Goal: Information Seeking & Learning: Learn about a topic

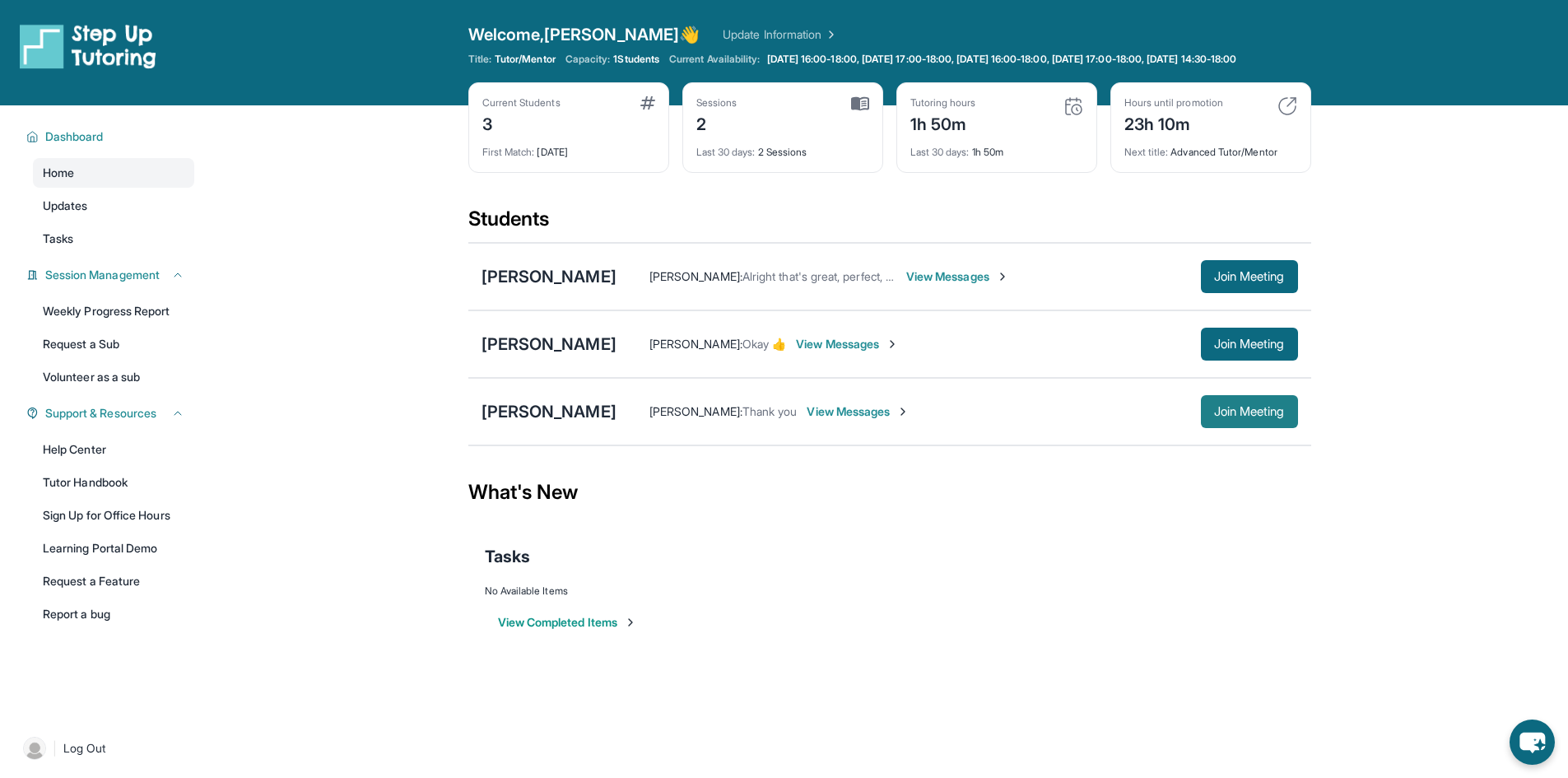
click at [1233, 428] on button "Join Meeting" at bounding box center [1249, 411] width 97 height 32
click at [1260, 416] on span "Join Meeting" at bounding box center [1249, 411] width 71 height 10
click at [507, 423] on div "[PERSON_NAME]" at bounding box center [549, 411] width 135 height 23
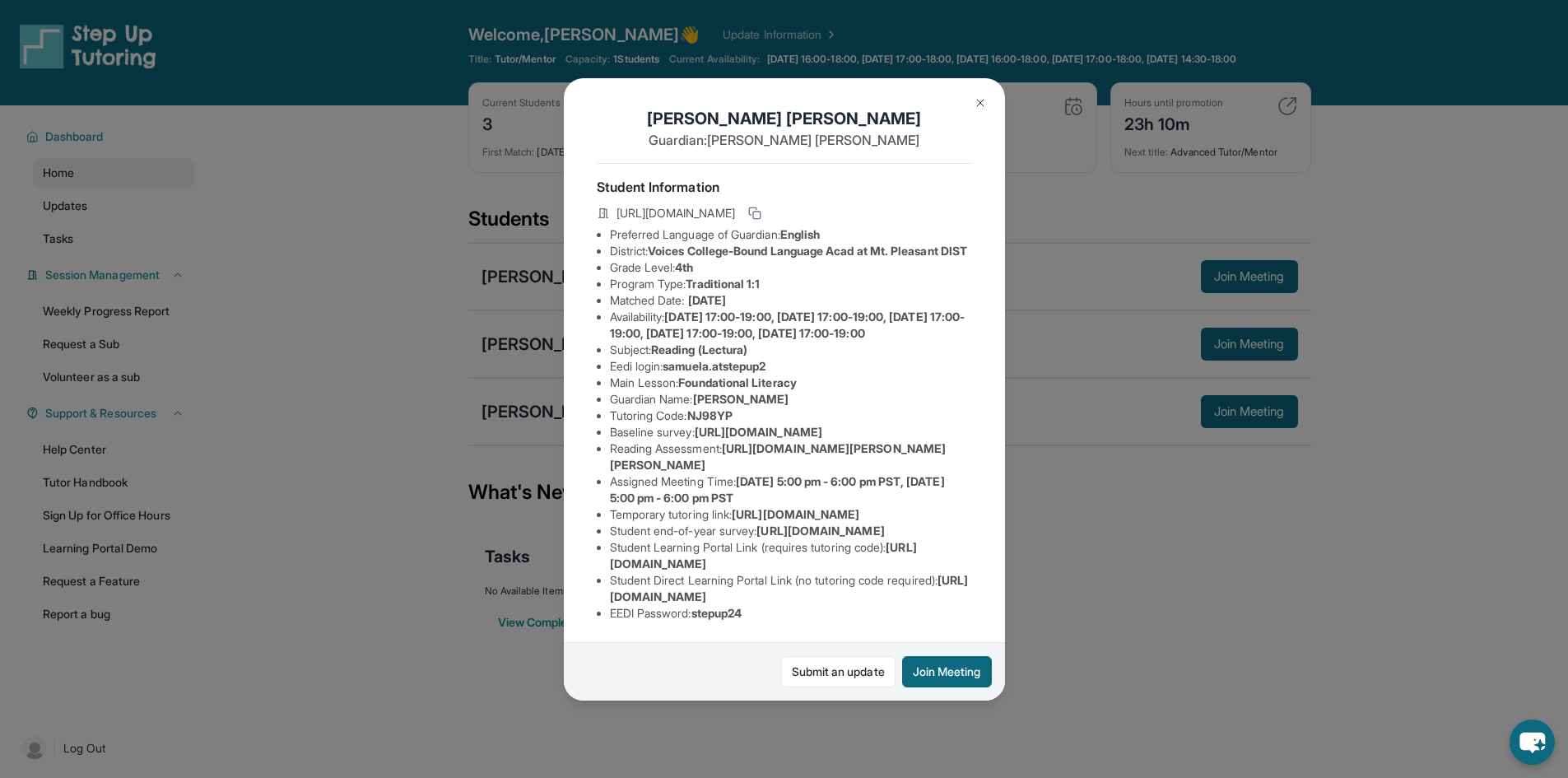
scroll to position [227, 0]
click at [620, 581] on span "[URL][DOMAIN_NAME]" at bounding box center [789, 587] width 359 height 30
drag, startPoint x: 620, startPoint y: 581, endPoint x: 913, endPoint y: 585, distance: 293.0
click at [913, 585] on span "[URL][DOMAIN_NAME]" at bounding box center [789, 587] width 359 height 30
copy span "[URL][DOMAIN_NAME]"
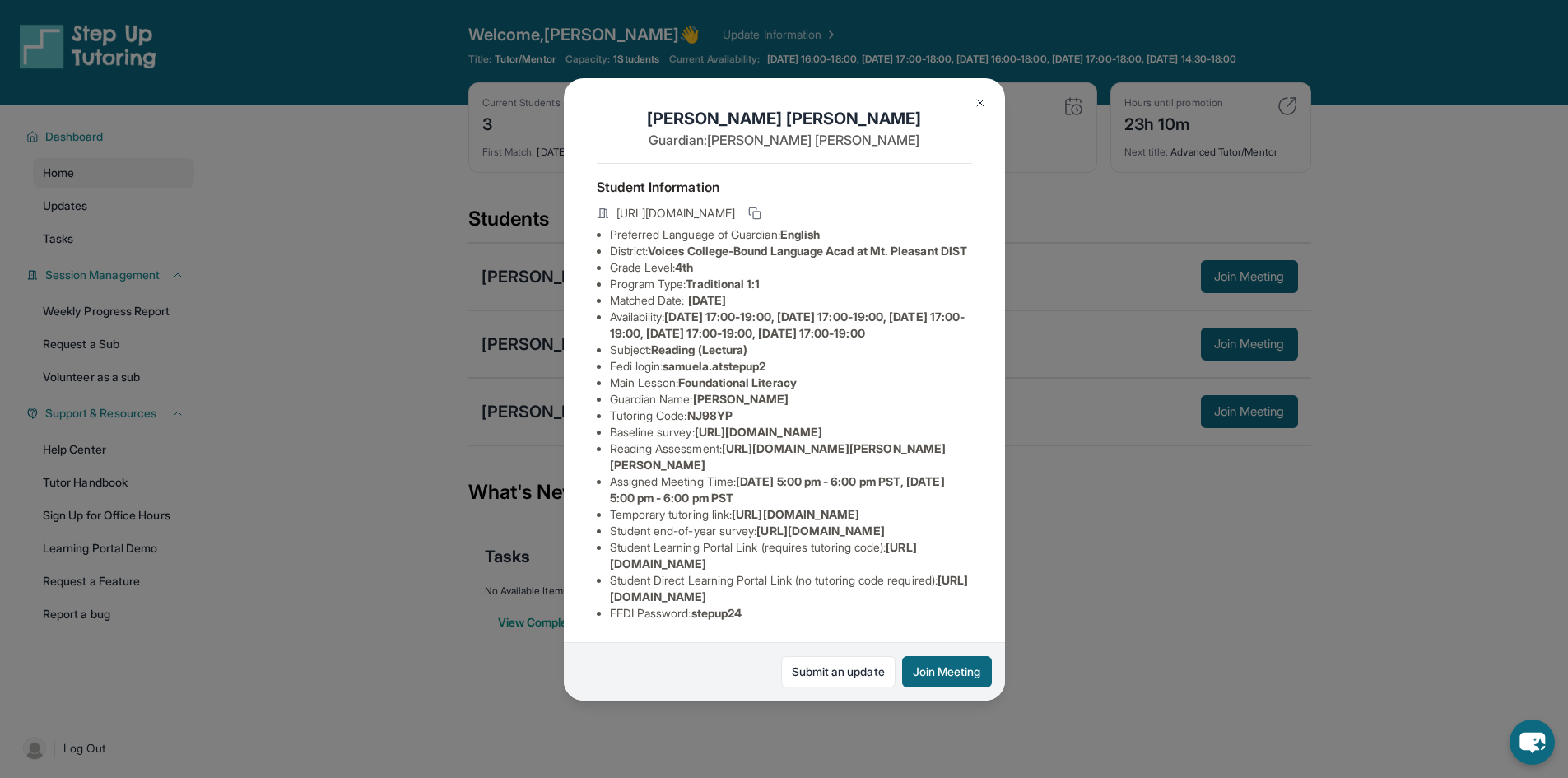
click at [720, 474] on span "[DATE] 5:00 pm - 6:00 pm PST, [DATE] 5:00 pm - 6:00 pm PST" at bounding box center [777, 489] width 335 height 30
click at [695, 359] on span "samuela.atstepup2" at bounding box center [714, 366] width 103 height 14
drag, startPoint x: 695, startPoint y: 357, endPoint x: 772, endPoint y: 359, distance: 77.0
click at [765, 359] on span "samuela.atstepup2" at bounding box center [714, 366] width 103 height 14
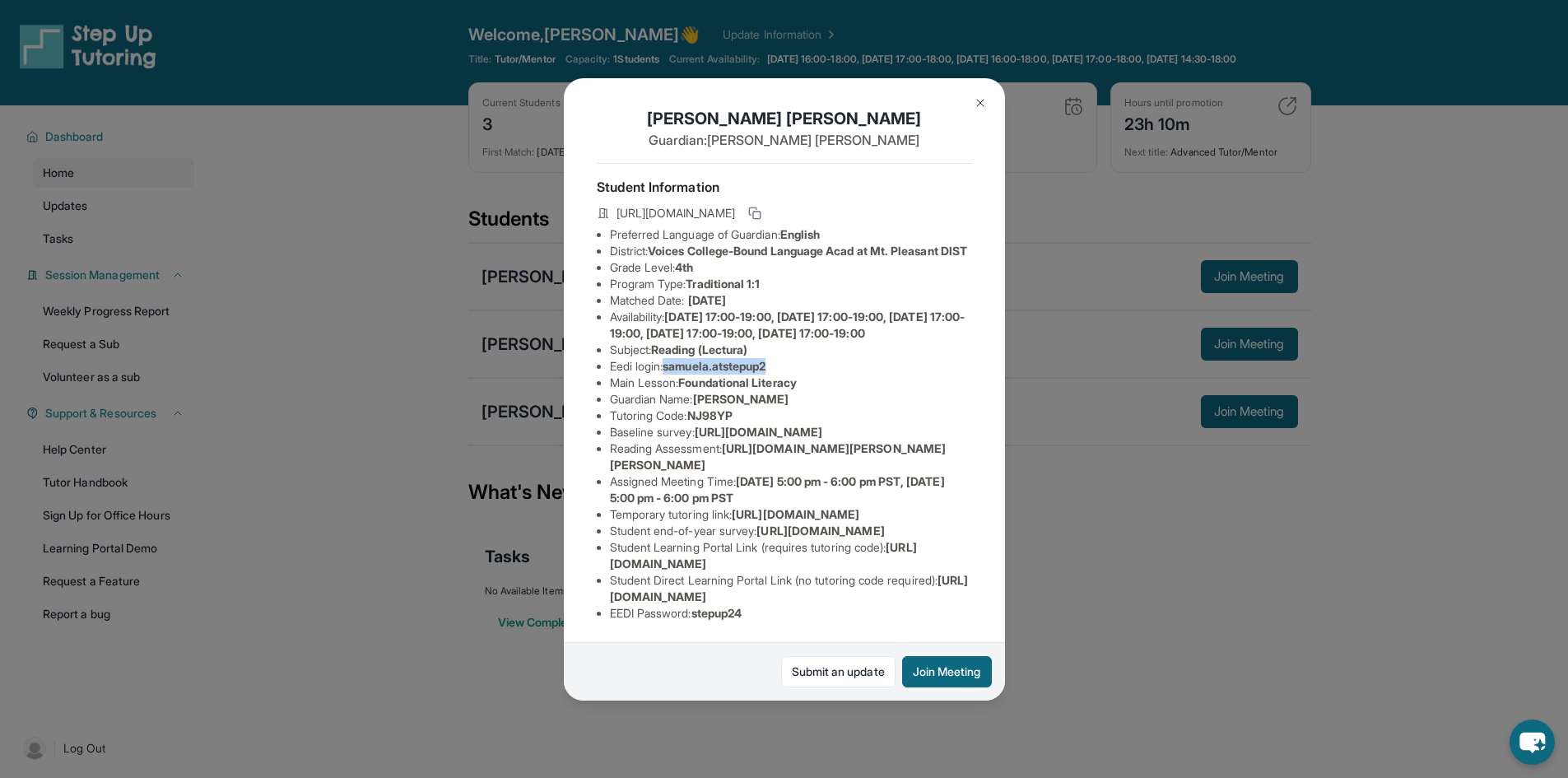
copy span "samuela.atstepup2"
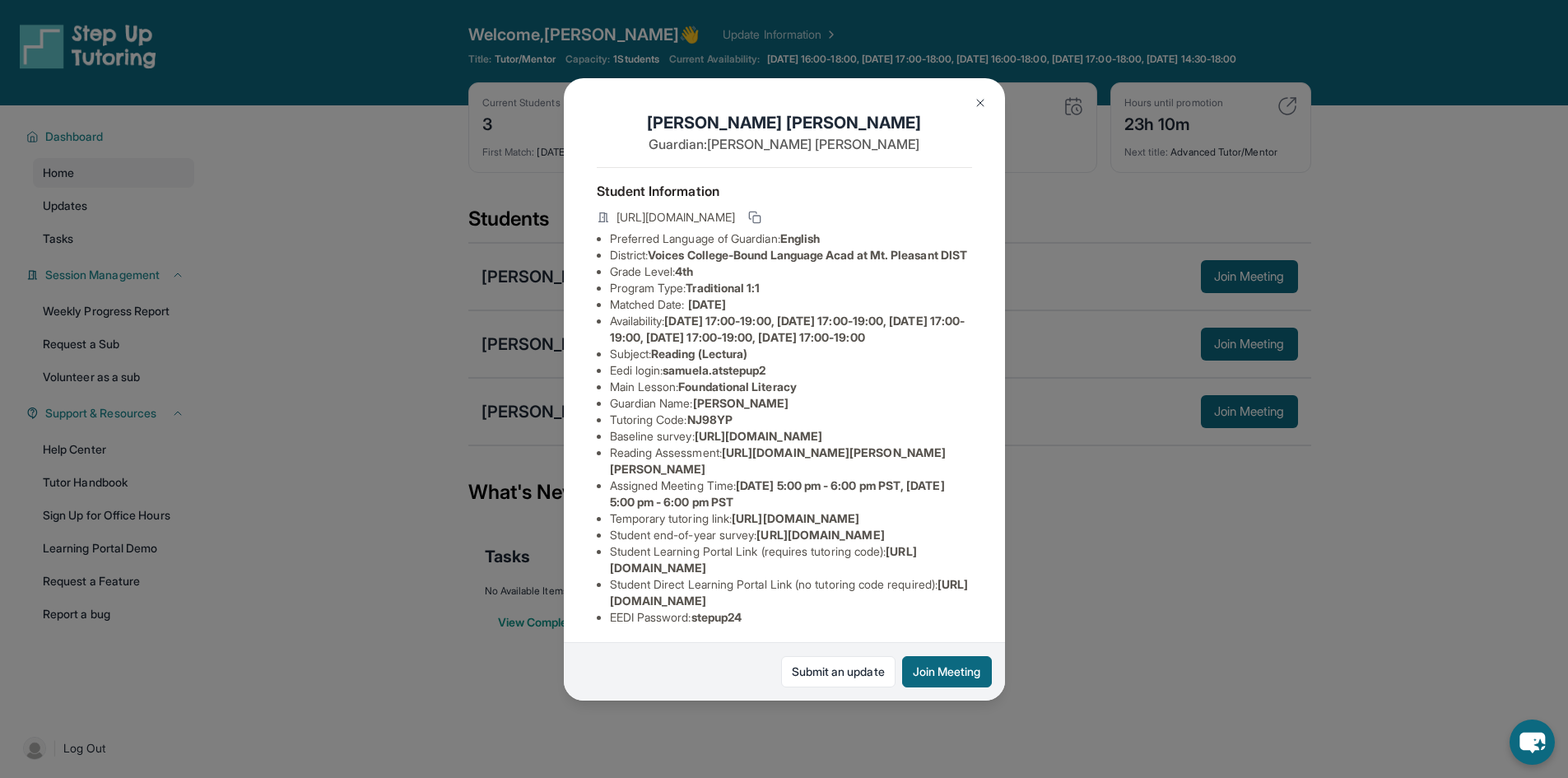
click at [716, 393] on span "Foundational Literacy" at bounding box center [738, 387] width 118 height 14
drag, startPoint x: 716, startPoint y: 433, endPoint x: 778, endPoint y: 432, distance: 62.0
click at [778, 393] on span "Foundational Literacy" at bounding box center [738, 387] width 118 height 14
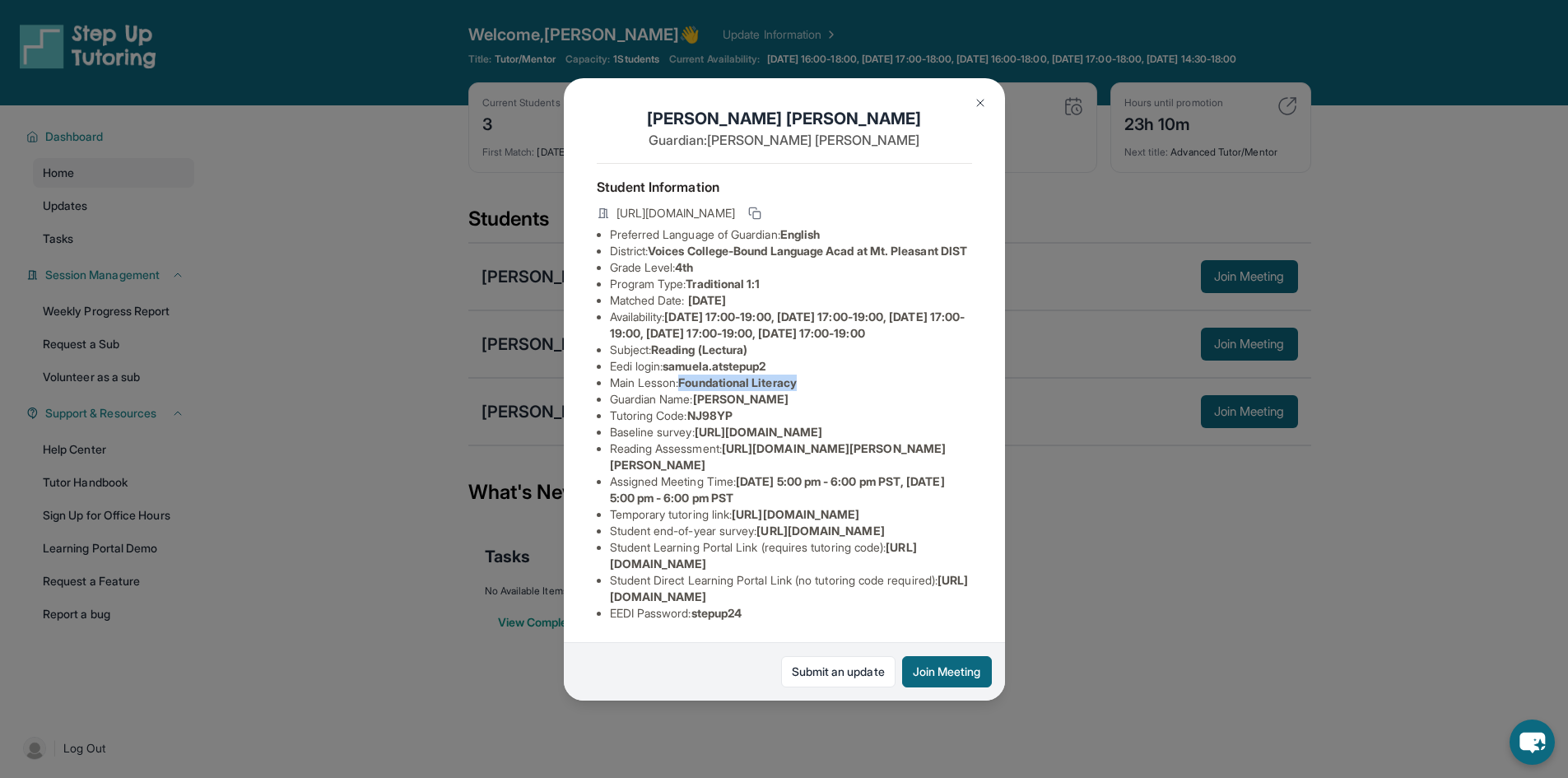
scroll to position [83, 0]
click at [678, 473] on li "Reading Assessment : [URL][DOMAIN_NAME][PERSON_NAME][PERSON_NAME]" at bounding box center [791, 456] width 362 height 32
click at [695, 359] on span "samuela.atstepup2" at bounding box center [714, 366] width 103 height 14
drag, startPoint x: 695, startPoint y: 190, endPoint x: 764, endPoint y: 187, distance: 69.1
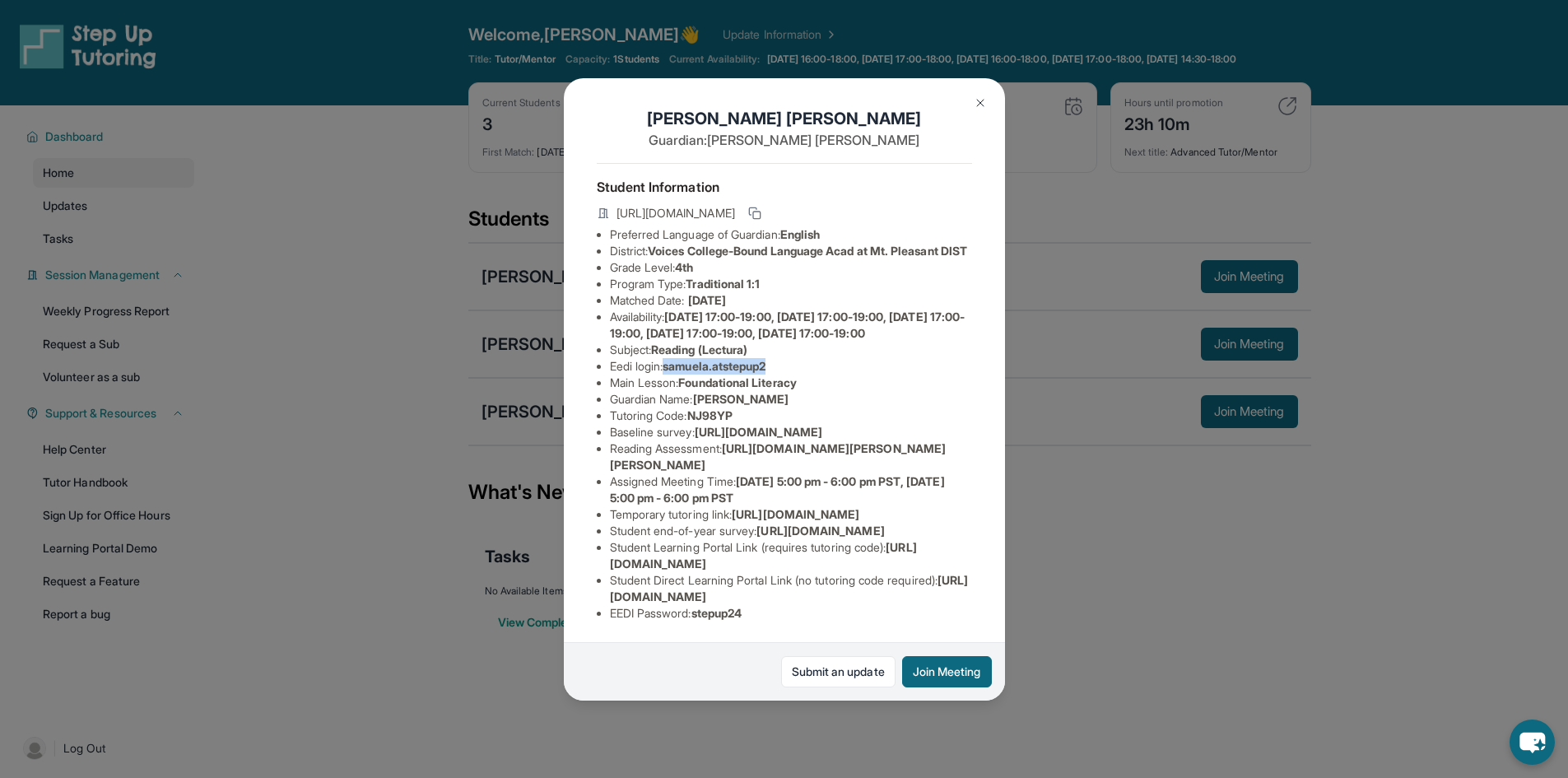
click at [764, 359] on span "samuela.atstepup2" at bounding box center [714, 366] width 103 height 14
copy span "samuela.atstepup2"
click at [726, 606] on span "stepup24" at bounding box center [717, 613] width 51 height 14
drag, startPoint x: 726, startPoint y: 602, endPoint x: 743, endPoint y: 601, distance: 17.0
click at [743, 606] on span "stepup24" at bounding box center [717, 613] width 51 height 14
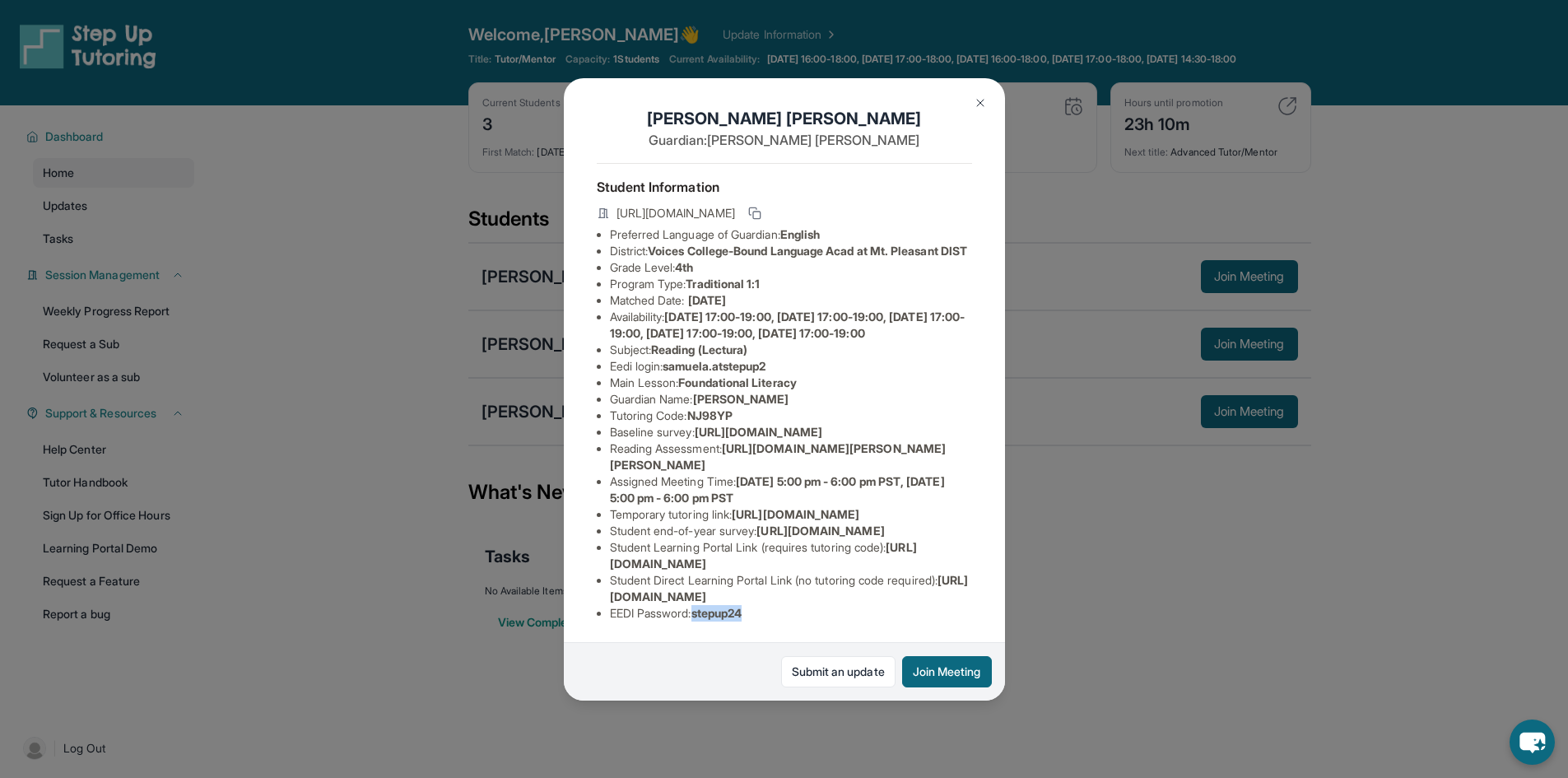
copy span "stepup24"
